Goal: Navigation & Orientation: Understand site structure

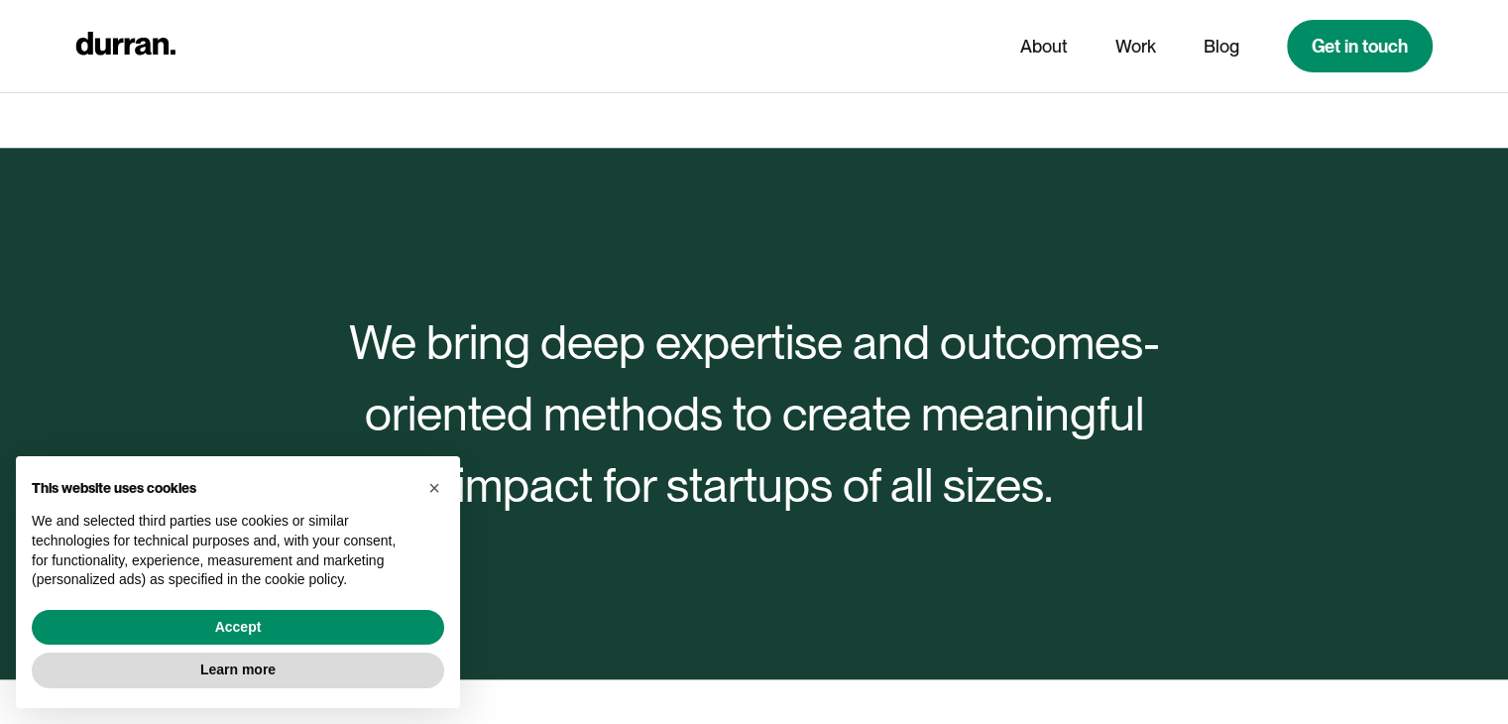
scroll to position [1785, 0]
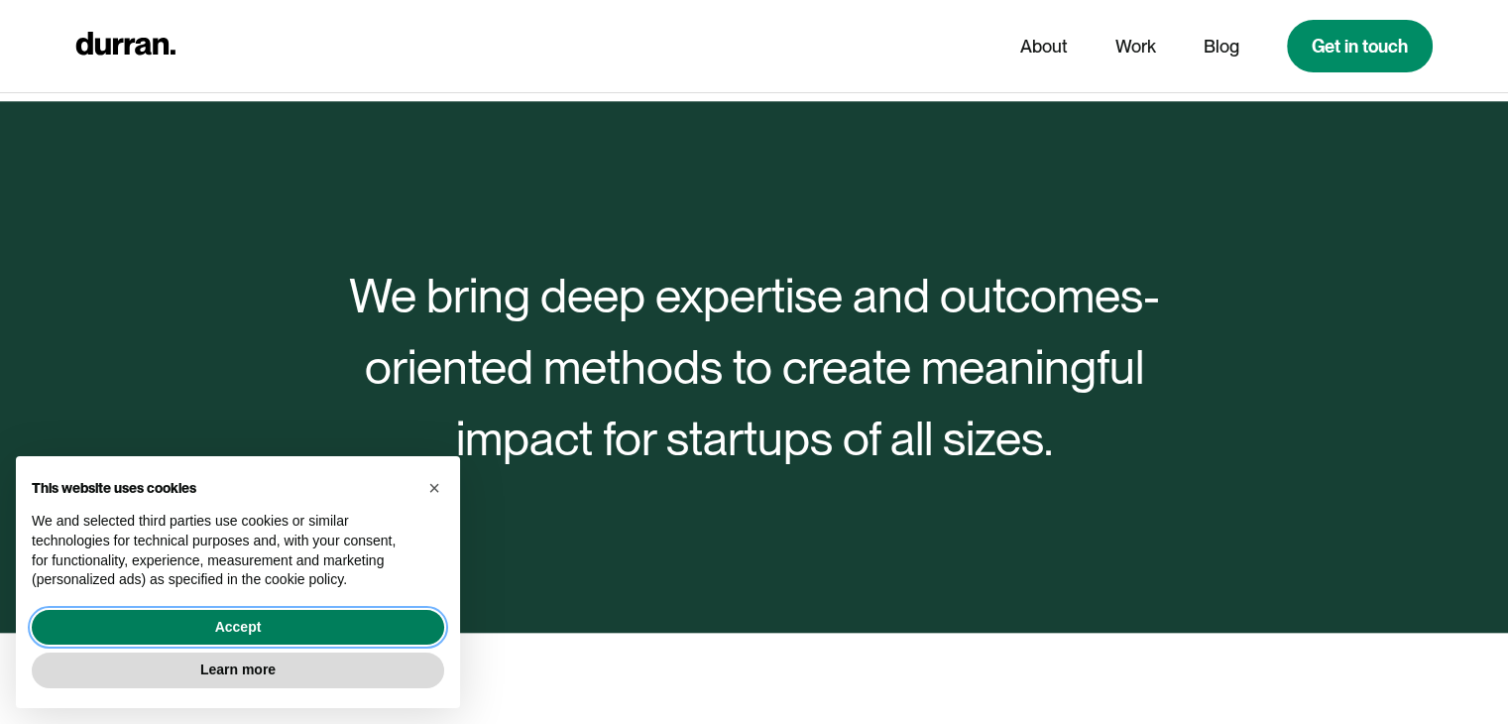
click at [381, 626] on button "Accept" at bounding box center [238, 628] width 413 height 36
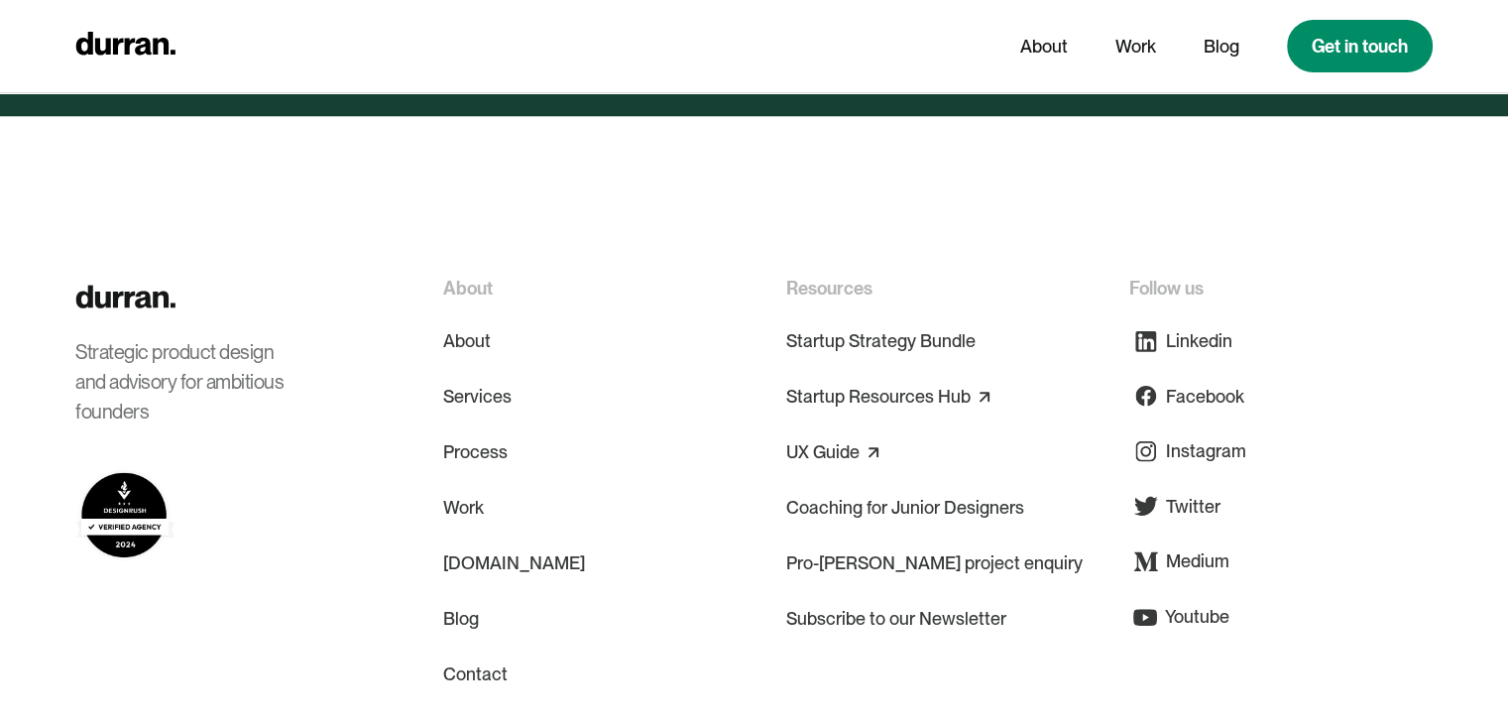
scroll to position [9830, 0]
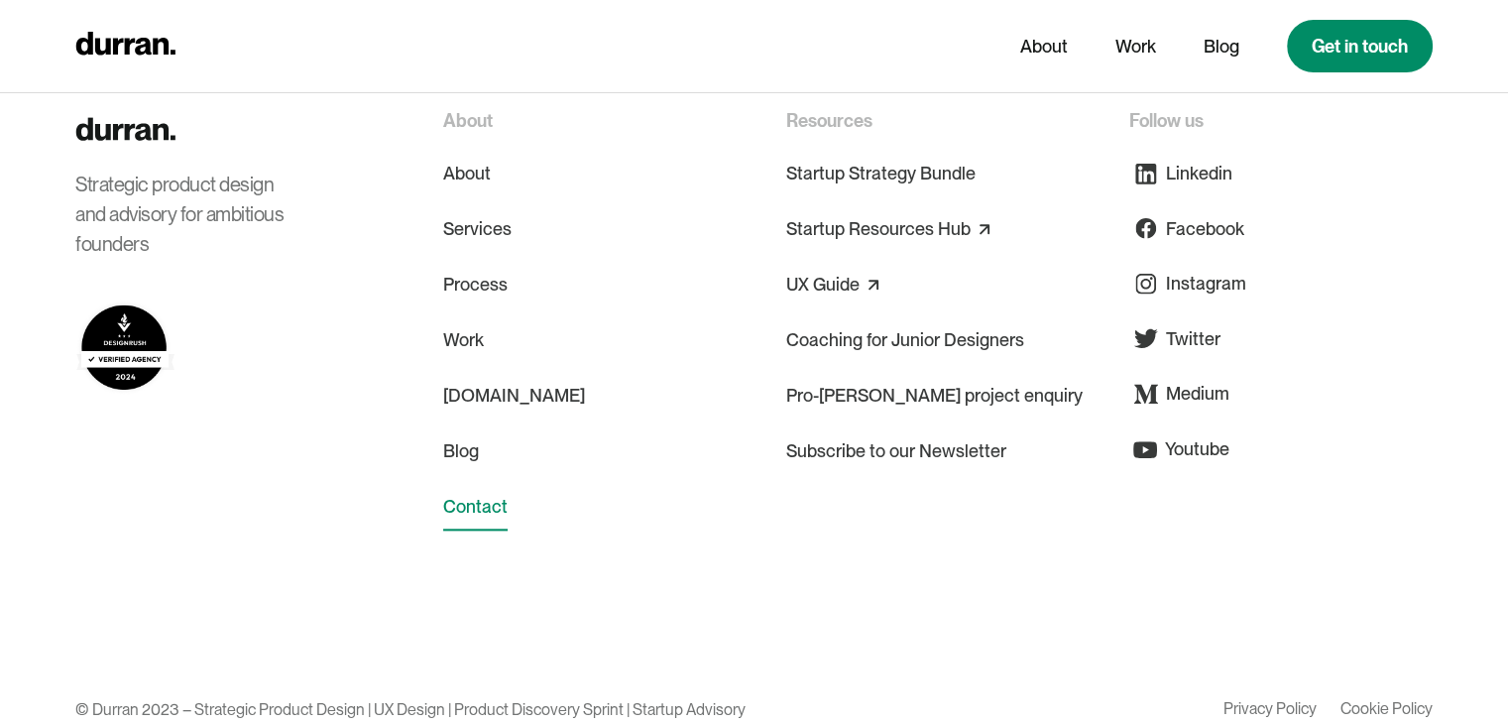
click at [470, 483] on link "Contact" at bounding box center [475, 507] width 64 height 48
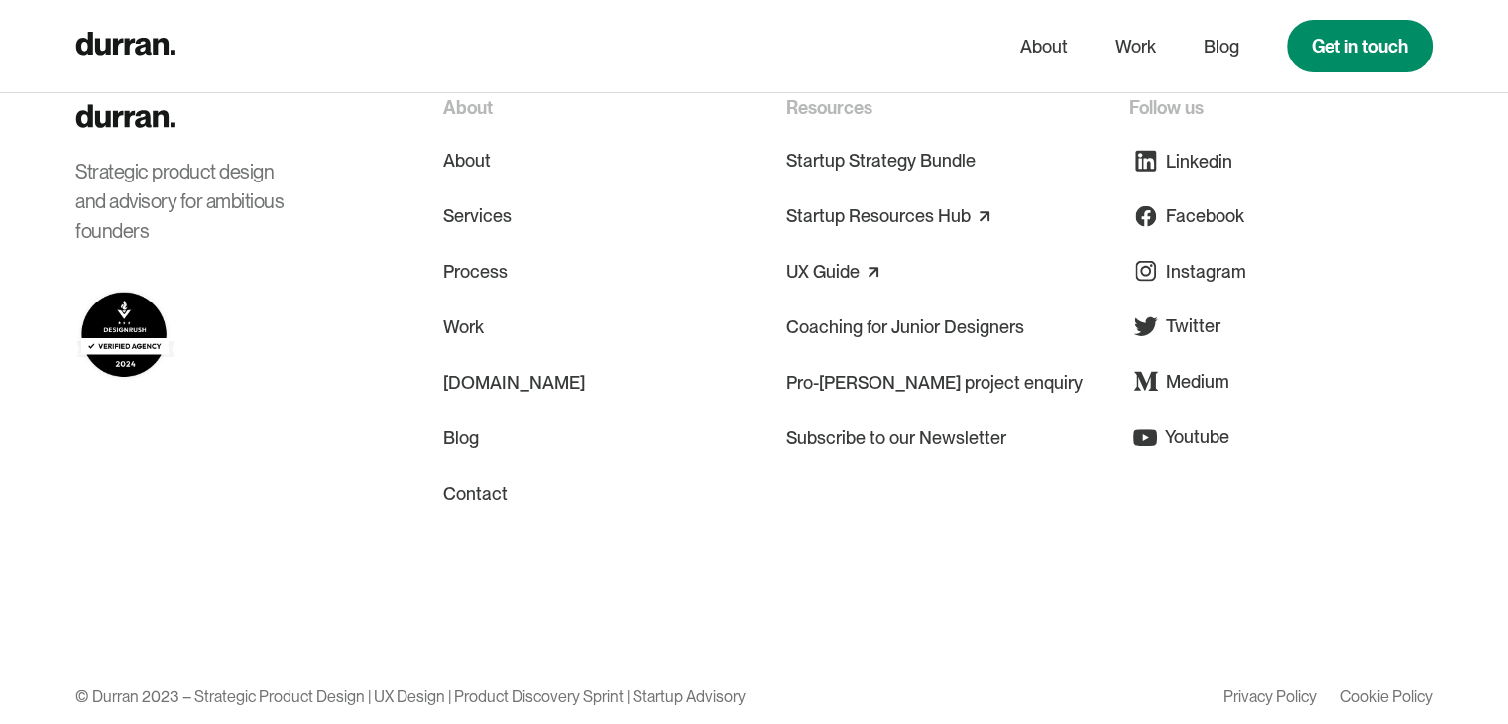
scroll to position [1845, 0]
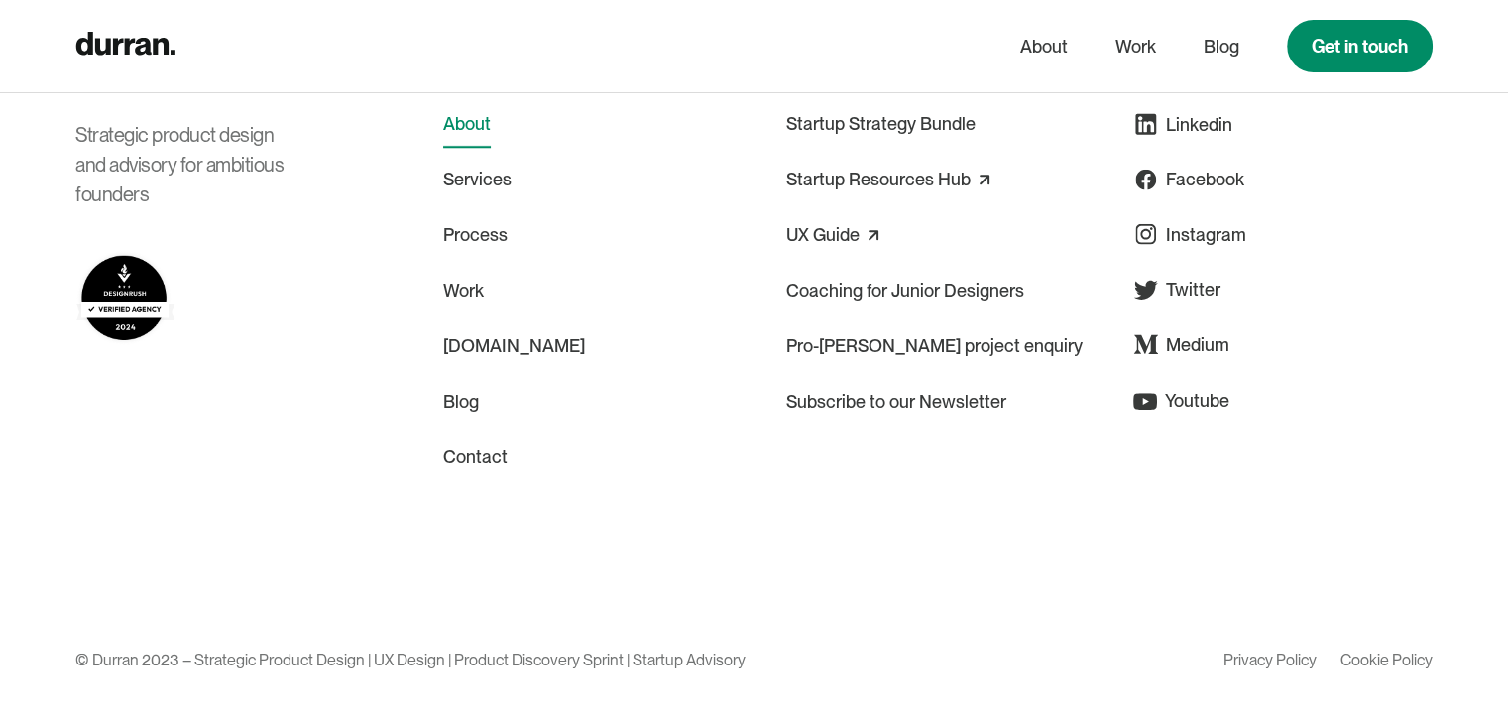
click at [486, 120] on link "About" at bounding box center [467, 124] width 48 height 48
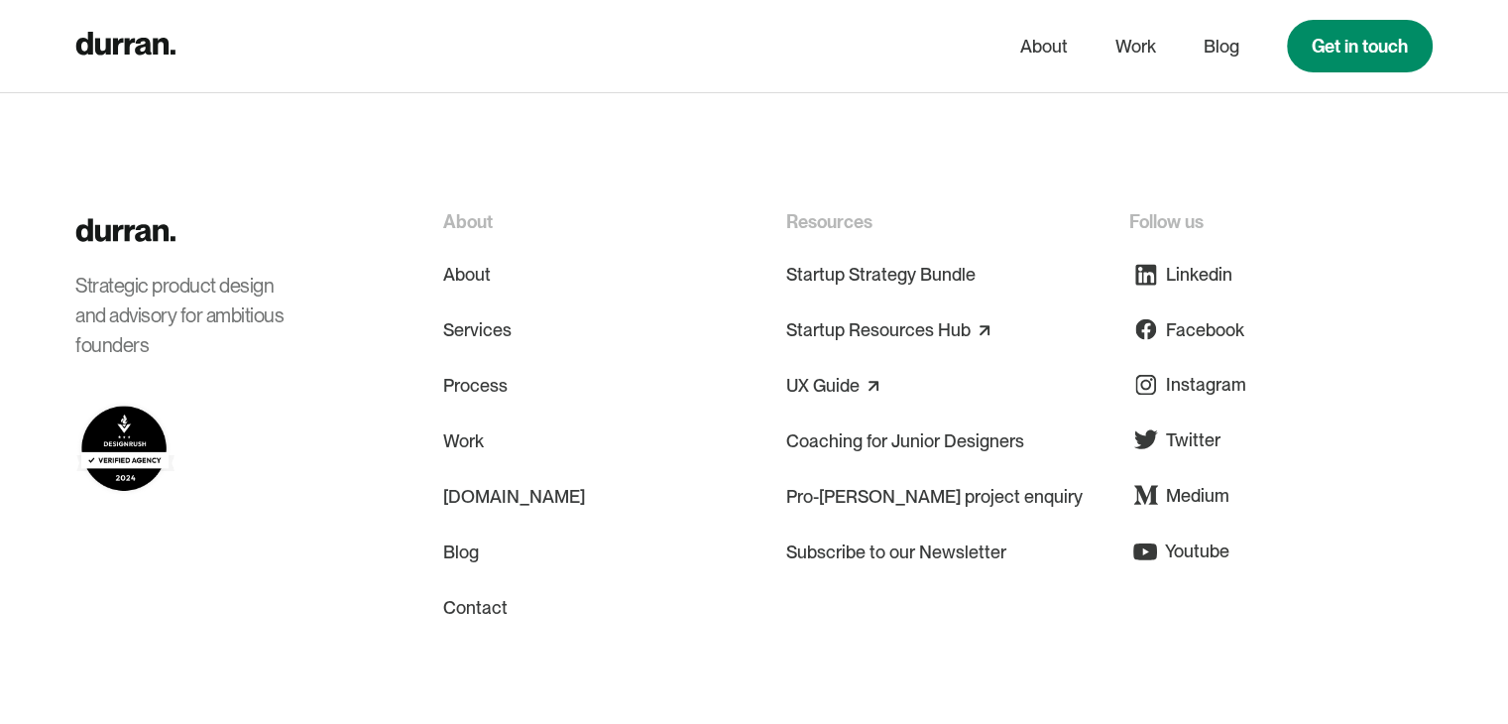
scroll to position [8804, 0]
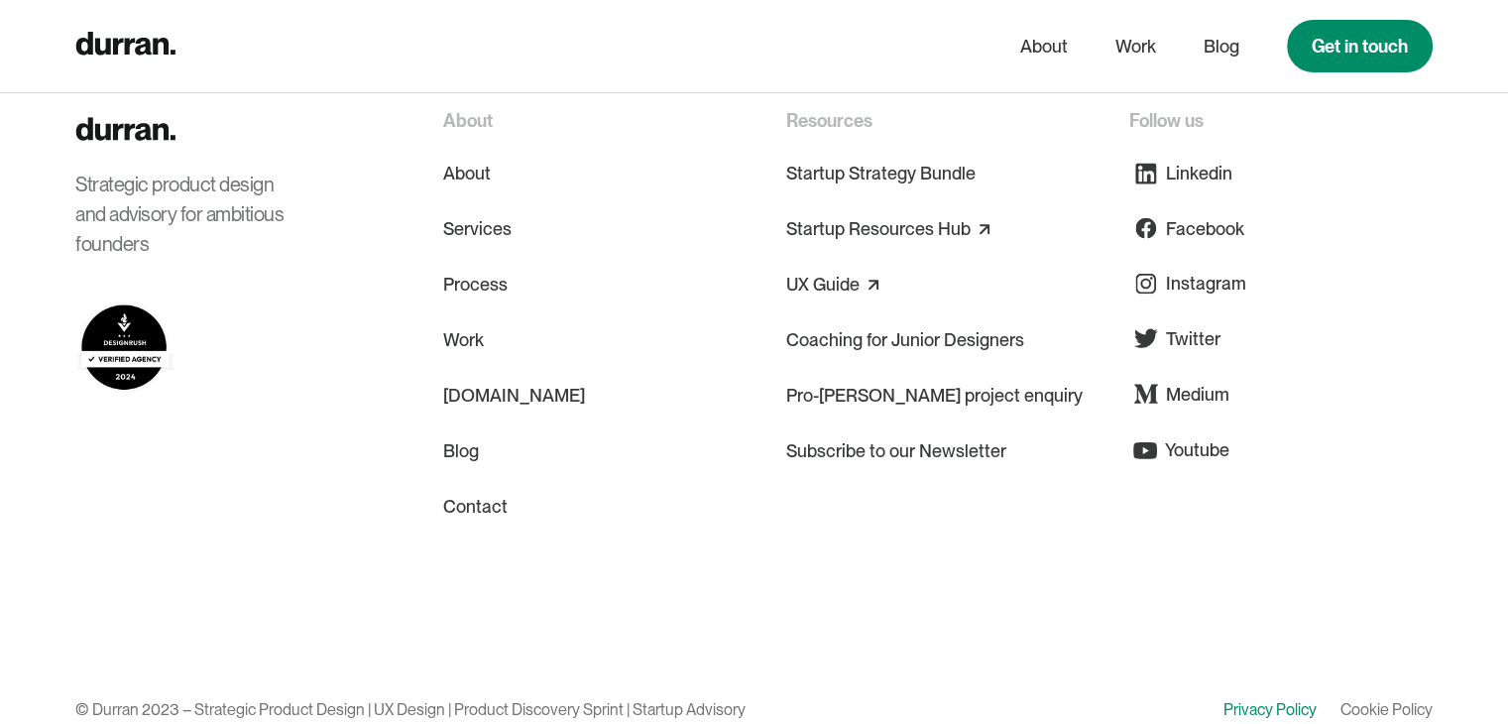
click at [1271, 698] on link "Privacy Policy" at bounding box center [1270, 710] width 93 height 24
click at [1373, 698] on link "Cookie Policy" at bounding box center [1387, 710] width 92 height 24
click at [469, 316] on link "Work" at bounding box center [463, 340] width 41 height 48
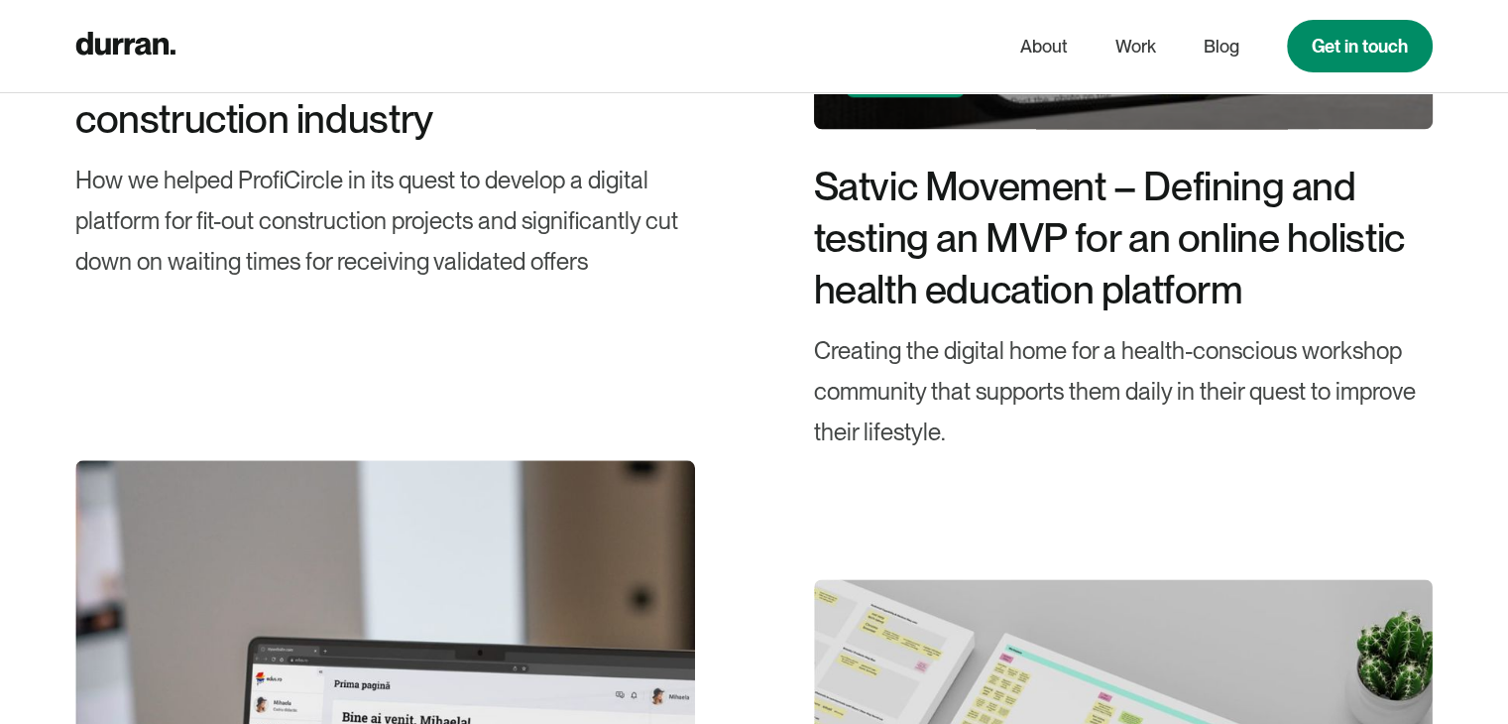
scroll to position [2380, 0]
